Goal: Task Accomplishment & Management: Use online tool/utility

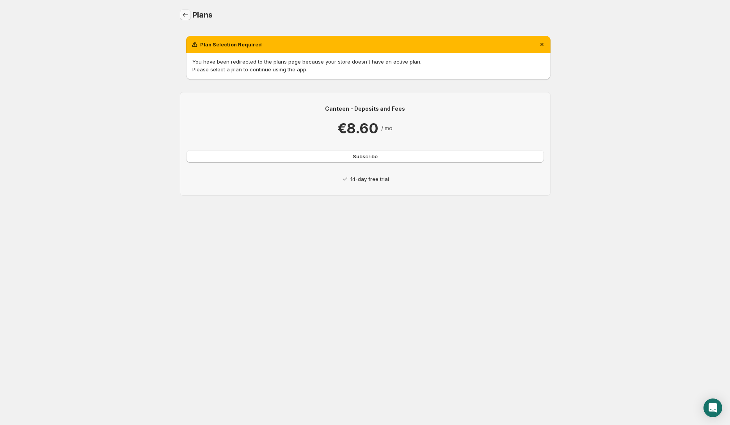
click at [186, 14] on icon "Home" at bounding box center [185, 15] width 8 height 8
click at [188, 15] on icon "Home" at bounding box center [185, 15] width 8 height 8
click at [183, 14] on icon "Home" at bounding box center [185, 15] width 8 height 8
click at [188, 16] on icon "Home" at bounding box center [185, 15] width 8 height 8
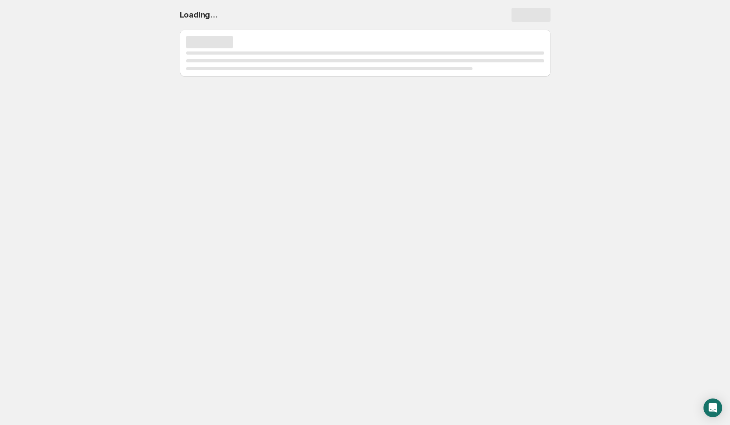
click at [240, 147] on body "Home Help Loading..." at bounding box center [365, 212] width 730 height 425
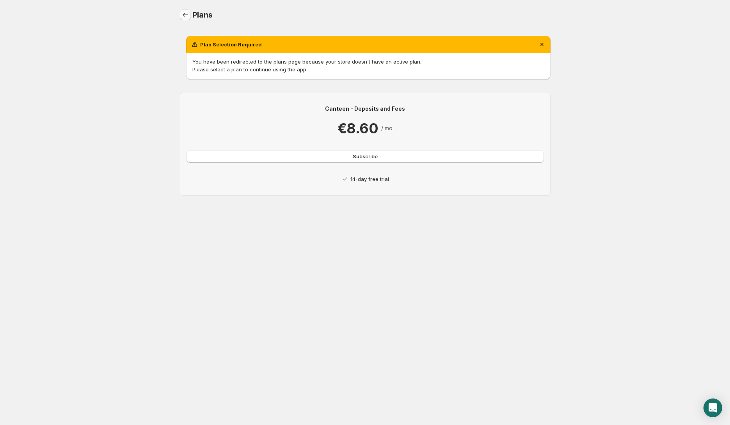
click at [183, 14] on icon "Home" at bounding box center [185, 15] width 5 height 4
click at [254, 153] on button "Subscribe" at bounding box center [364, 156] width 357 height 12
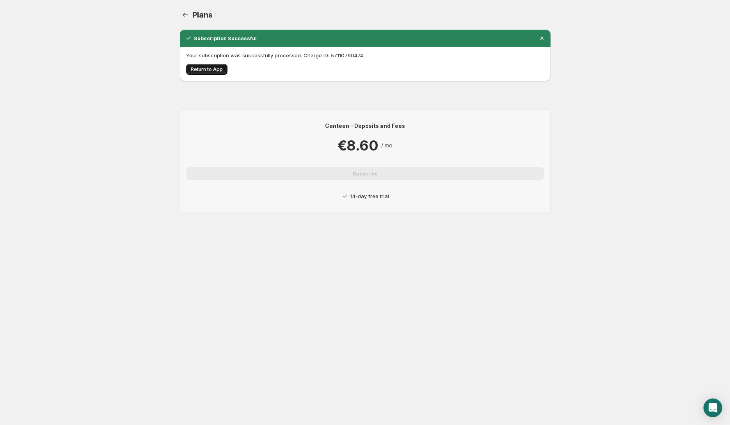
click at [215, 74] on button "Return to App" at bounding box center [206, 69] width 41 height 11
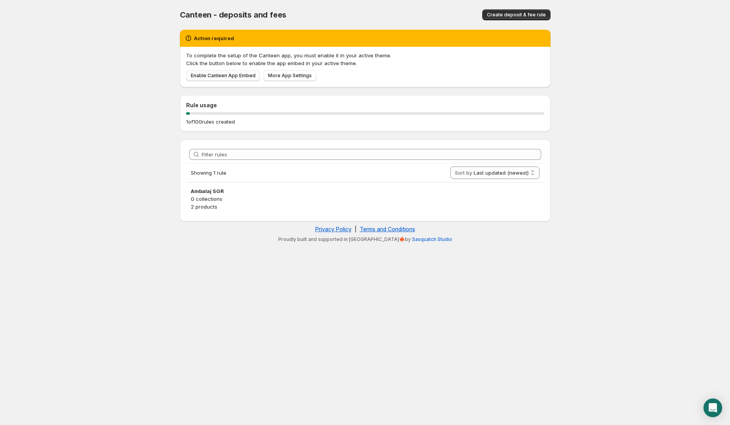
click at [212, 74] on span "Enable Canteen App Embed" at bounding box center [223, 76] width 65 height 6
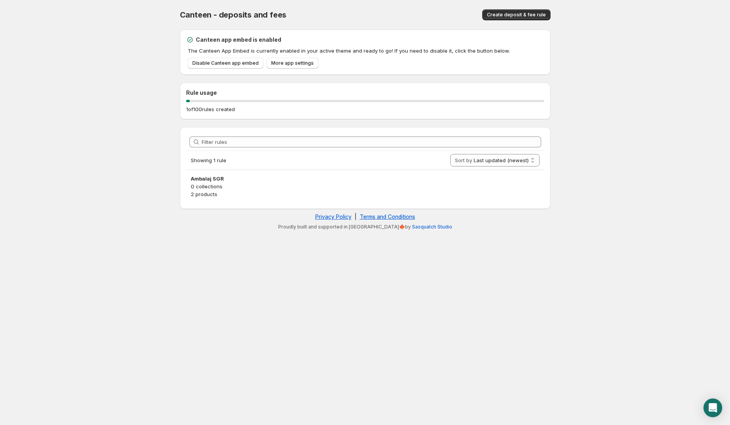
click at [269, 187] on p "0 collections" at bounding box center [365, 187] width 349 height 8
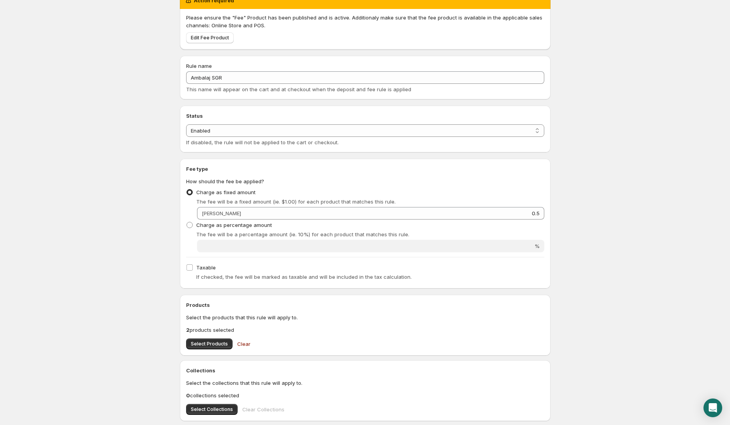
scroll to position [39, 0]
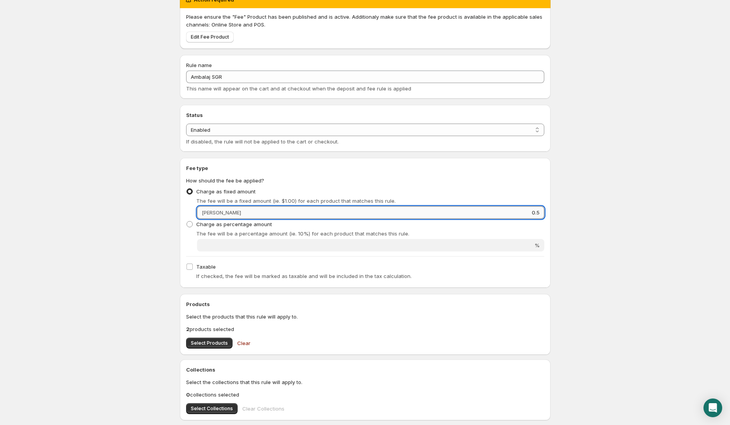
click at [243, 213] on input "0.5" at bounding box center [393, 212] width 301 height 12
click at [243, 206] on input "0.5" at bounding box center [393, 212] width 301 height 12
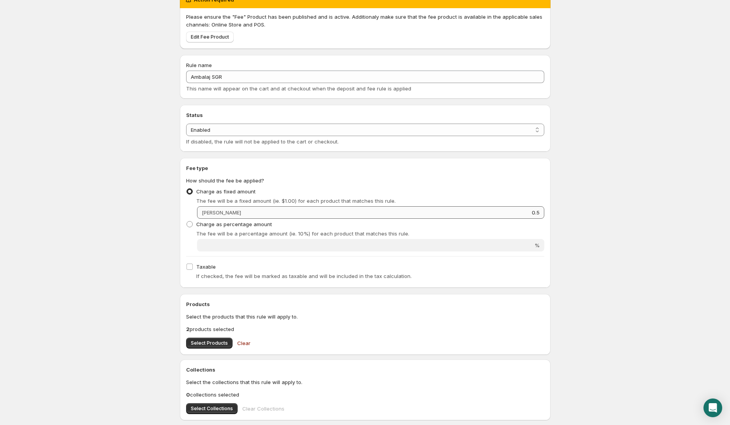
drag, startPoint x: 213, startPoint y: 213, endPoint x: 234, endPoint y: 216, distance: 21.2
click at [213, 213] on div "[PERSON_NAME] 0.5" at bounding box center [370, 212] width 347 height 12
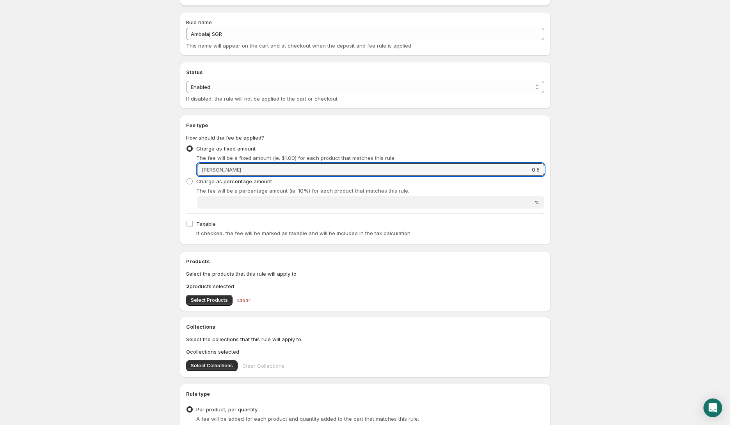
scroll to position [85, 0]
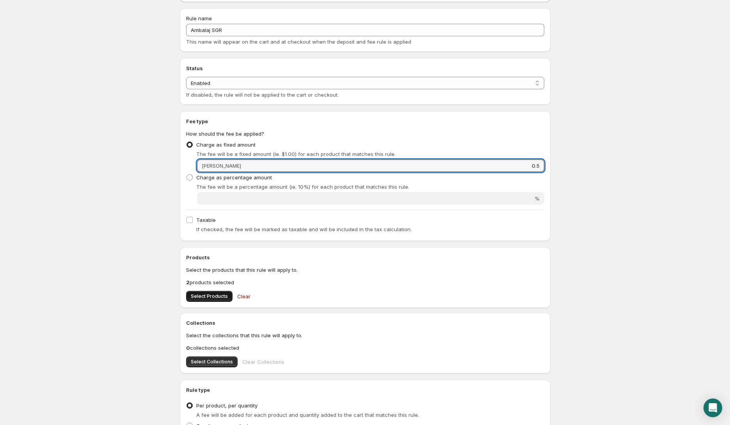
click at [218, 300] on button "Select Products" at bounding box center [209, 296] width 46 height 11
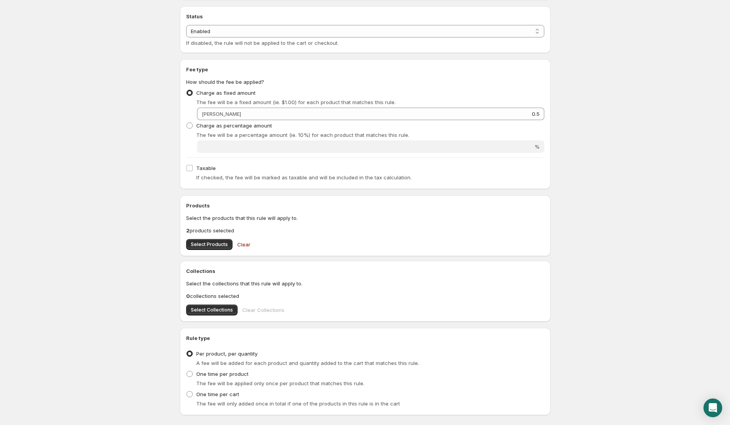
scroll to position [0, 0]
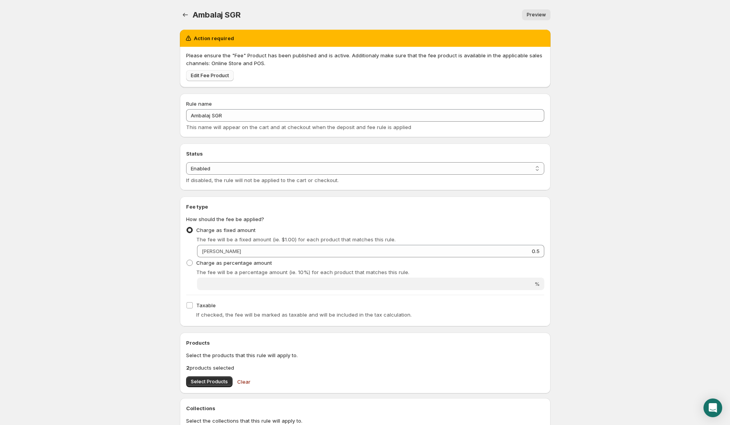
click at [208, 78] on span "Edit Fee Product" at bounding box center [210, 76] width 38 height 6
click at [540, 16] on span "Preview" at bounding box center [536, 15] width 19 height 6
click at [183, 13] on icon "Settings" at bounding box center [185, 15] width 8 height 8
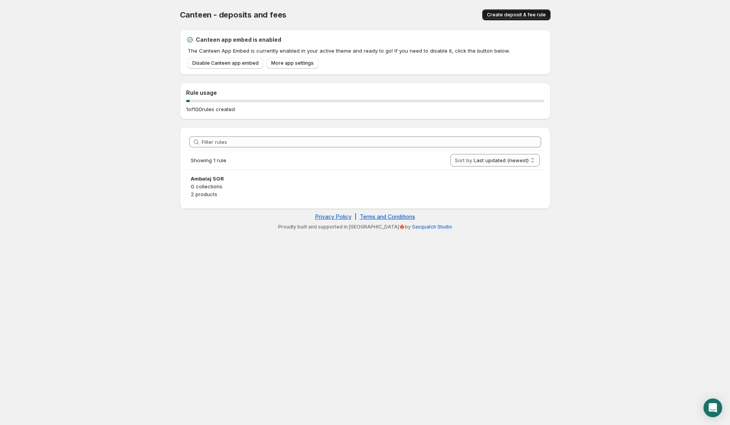
click at [500, 16] on span "Create deposit & fee rule" at bounding box center [516, 15] width 59 height 6
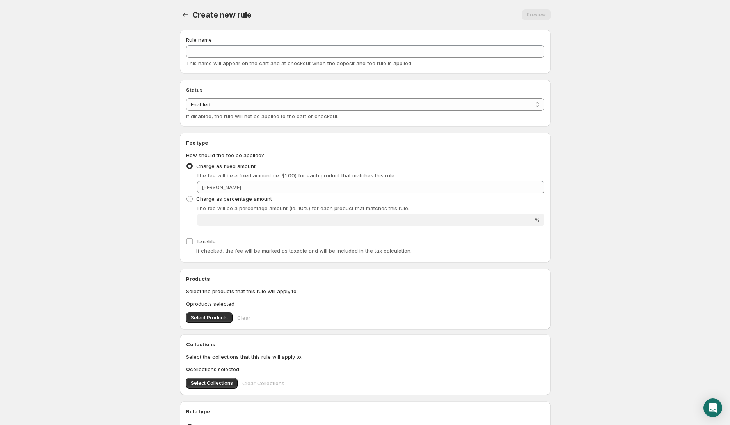
click at [202, 59] on div "Rule name This name will appear on the cart and at checkout when the deposit an…" at bounding box center [365, 51] width 358 height 31
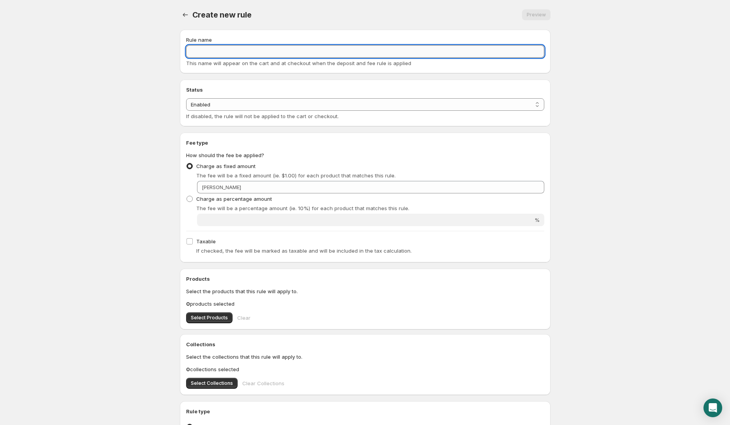
click at [205, 53] on input "Rule name" at bounding box center [365, 51] width 358 height 12
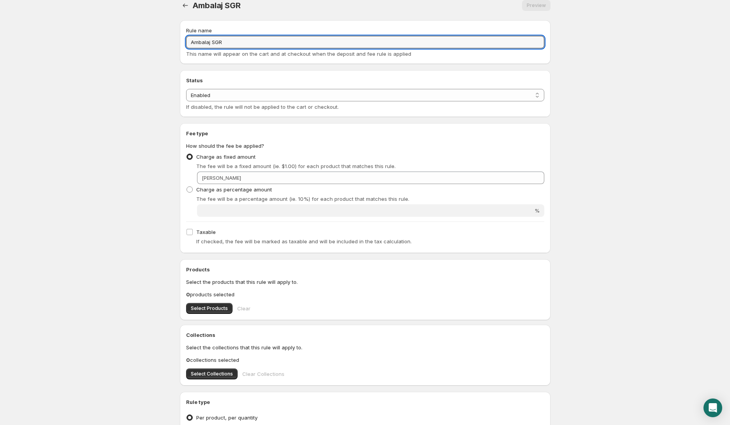
scroll to position [14, 0]
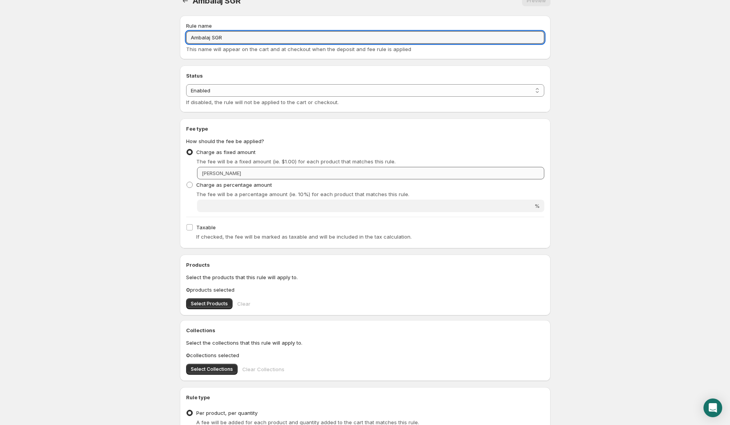
type input "Ambalaj SGR"
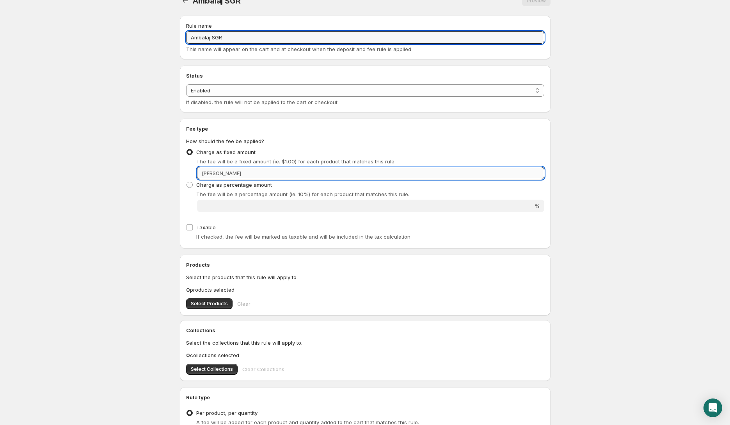
click at [243, 173] on input "Fixed amount" at bounding box center [393, 173] width 301 height 12
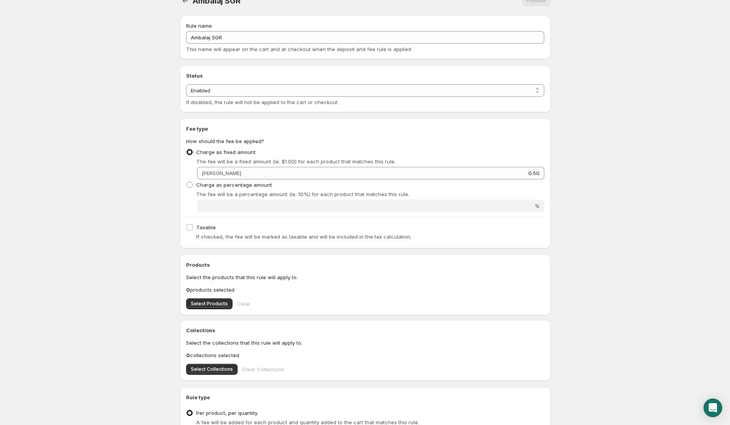
drag, startPoint x: 579, startPoint y: 251, endPoint x: 436, endPoint y: 246, distance: 143.3
click at [577, 251] on body "Home Help Ambalaj SGR . This page is ready Ambalaj SGR Preview More actions Pre…" at bounding box center [365, 198] width 730 height 425
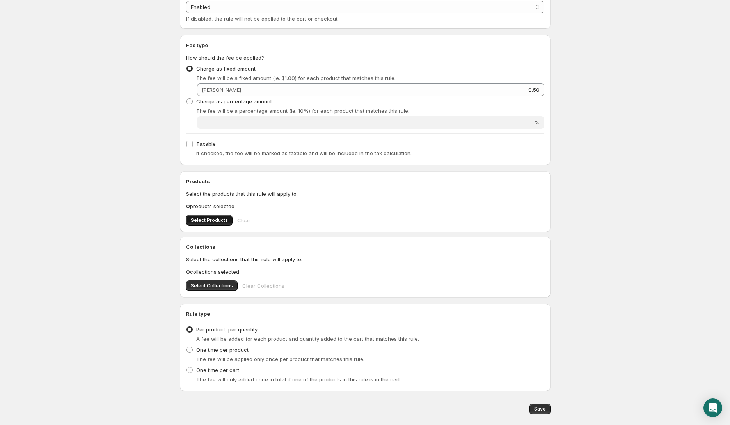
scroll to position [100, 0]
click at [206, 223] on button "Select Products" at bounding box center [209, 218] width 46 height 11
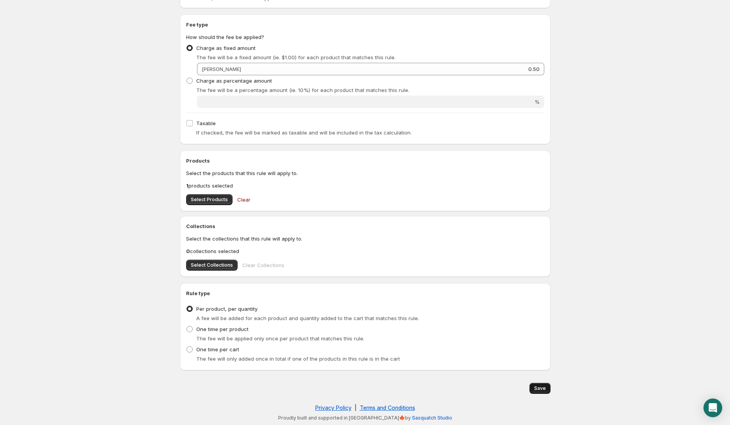
click at [537, 388] on span "Save" at bounding box center [540, 388] width 12 height 6
type input "0.5"
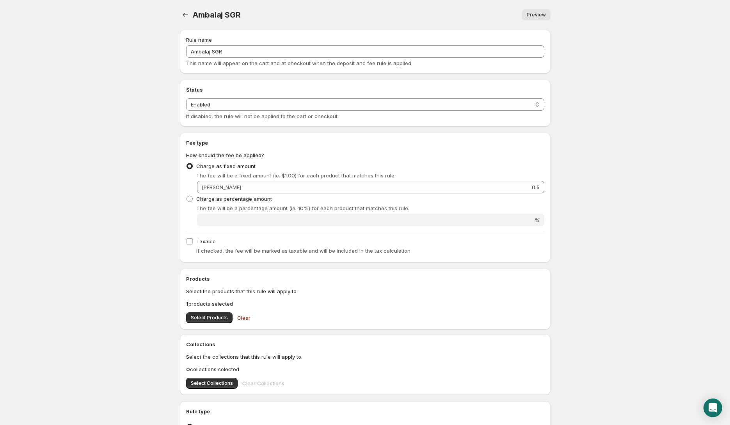
click at [543, 20] on link "Preview" at bounding box center [536, 14] width 28 height 11
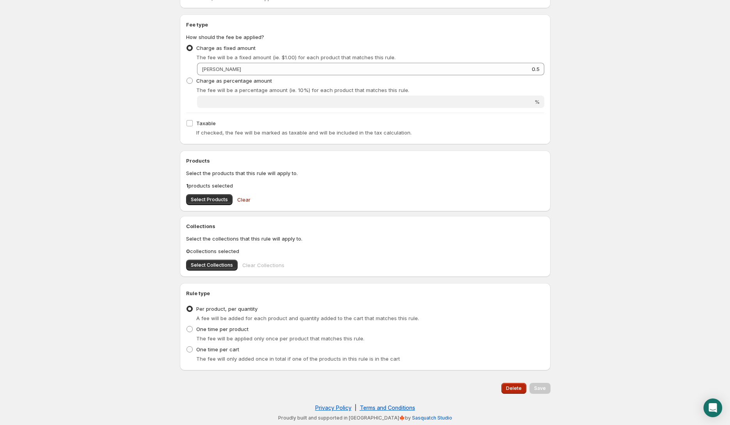
click at [525, 391] on button "Delete" at bounding box center [513, 388] width 25 height 11
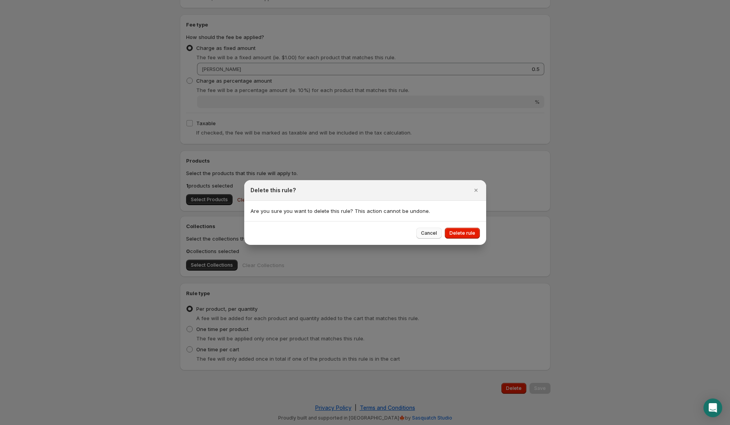
click at [424, 234] on span "Cancel" at bounding box center [429, 233] width 16 height 6
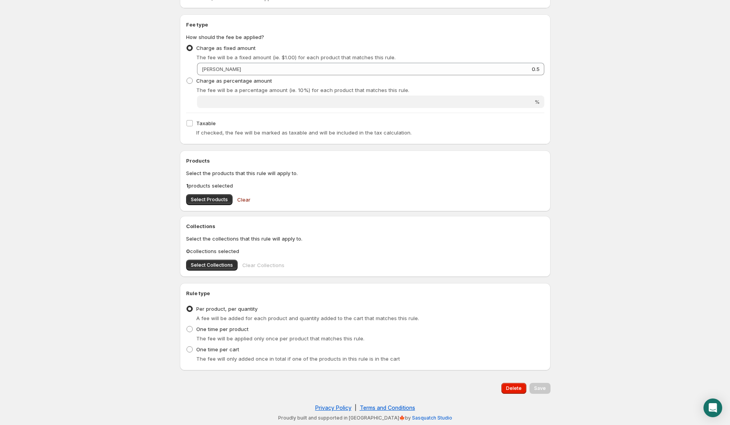
scroll to position [0, 0]
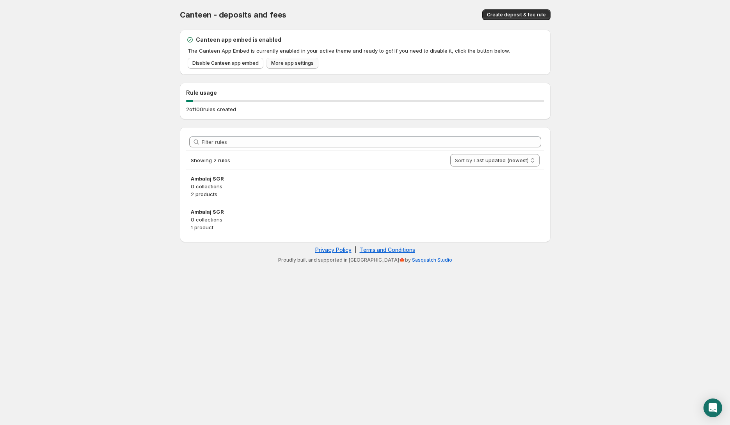
click at [279, 63] on span "More app settings" at bounding box center [292, 63] width 43 height 6
